Goal: Task Accomplishment & Management: Manage account settings

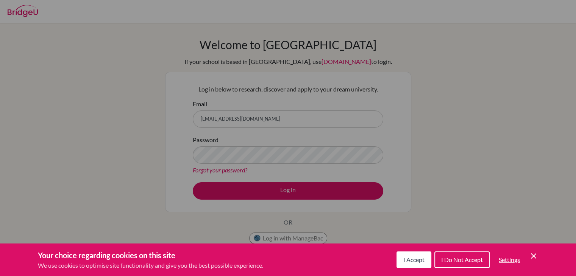
click at [410, 262] on span "I Accept" at bounding box center [413, 259] width 21 height 7
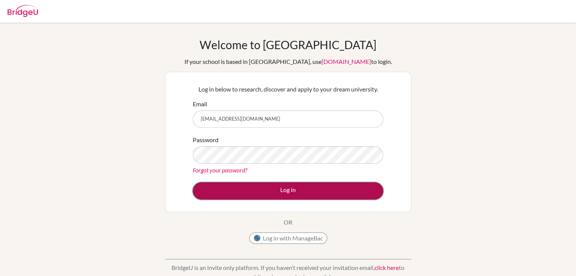
click at [270, 190] on button "Log in" at bounding box center [288, 190] width 190 height 17
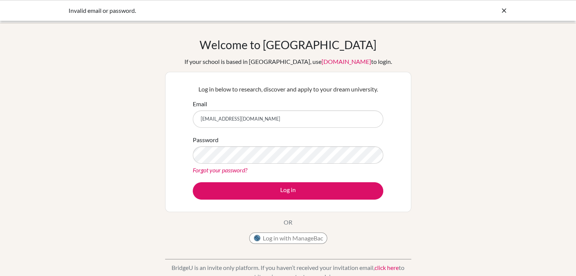
click at [503, 6] on div at bounding box center [504, 10] width 8 height 9
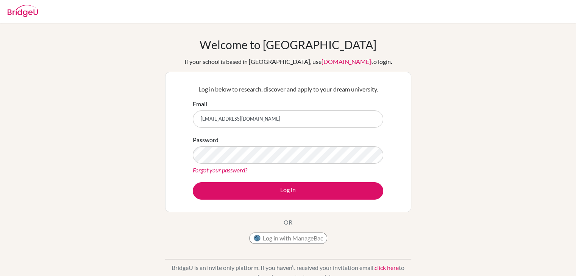
click at [24, 14] on img at bounding box center [23, 11] width 30 height 12
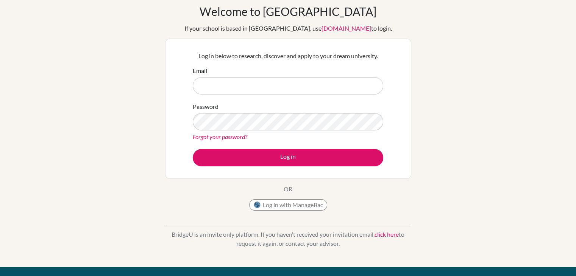
click at [206, 138] on link "Forgot your password?" at bounding box center [220, 136] width 54 height 7
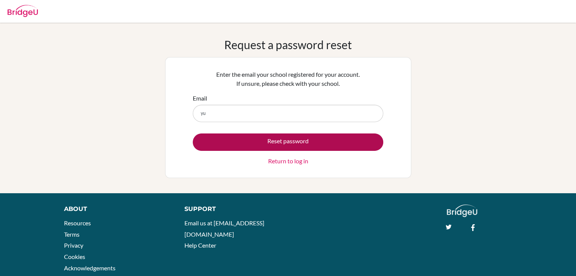
type input "[EMAIL_ADDRESS][DOMAIN_NAME]"
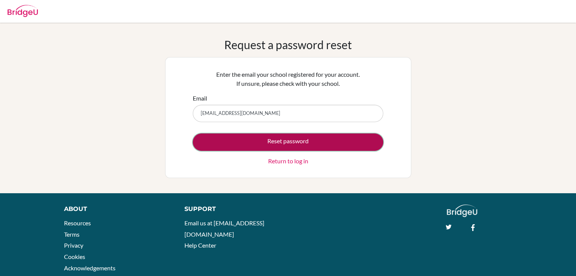
click at [281, 145] on button "Reset password" at bounding box center [288, 142] width 190 height 17
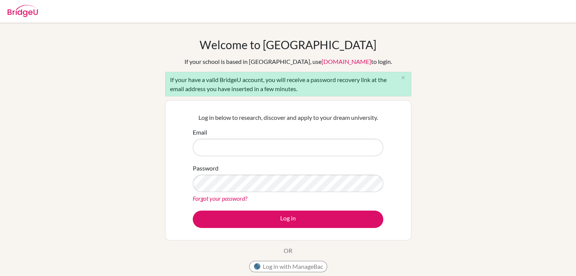
drag, startPoint x: 0, startPoint y: 0, endPoint x: 281, endPoint y: 145, distance: 316.3
click at [281, 145] on input "Email" at bounding box center [288, 147] width 190 height 17
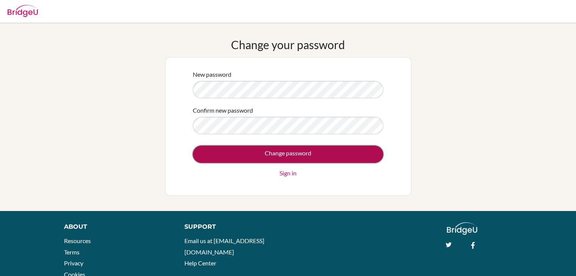
click at [238, 153] on input "Change password" at bounding box center [288, 154] width 190 height 17
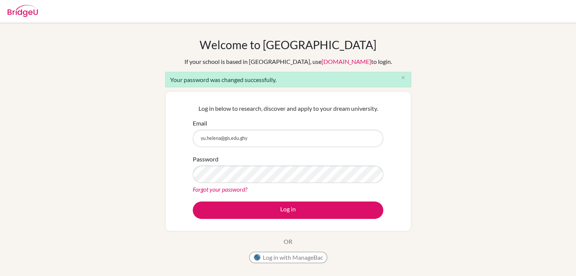
type input "[EMAIL_ADDRESS][DOMAIN_NAME]"
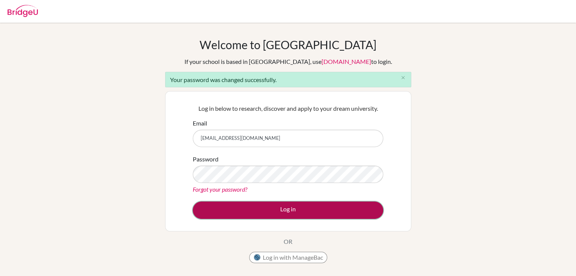
click at [268, 212] on button "Log in" at bounding box center [288, 210] width 190 height 17
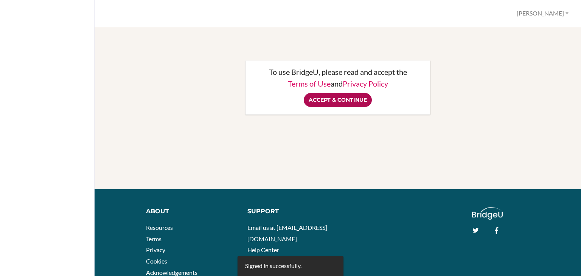
click at [324, 103] on input "Accept & Continue" at bounding box center [338, 100] width 68 height 14
